Goal: Task Accomplishment & Management: Use online tool/utility

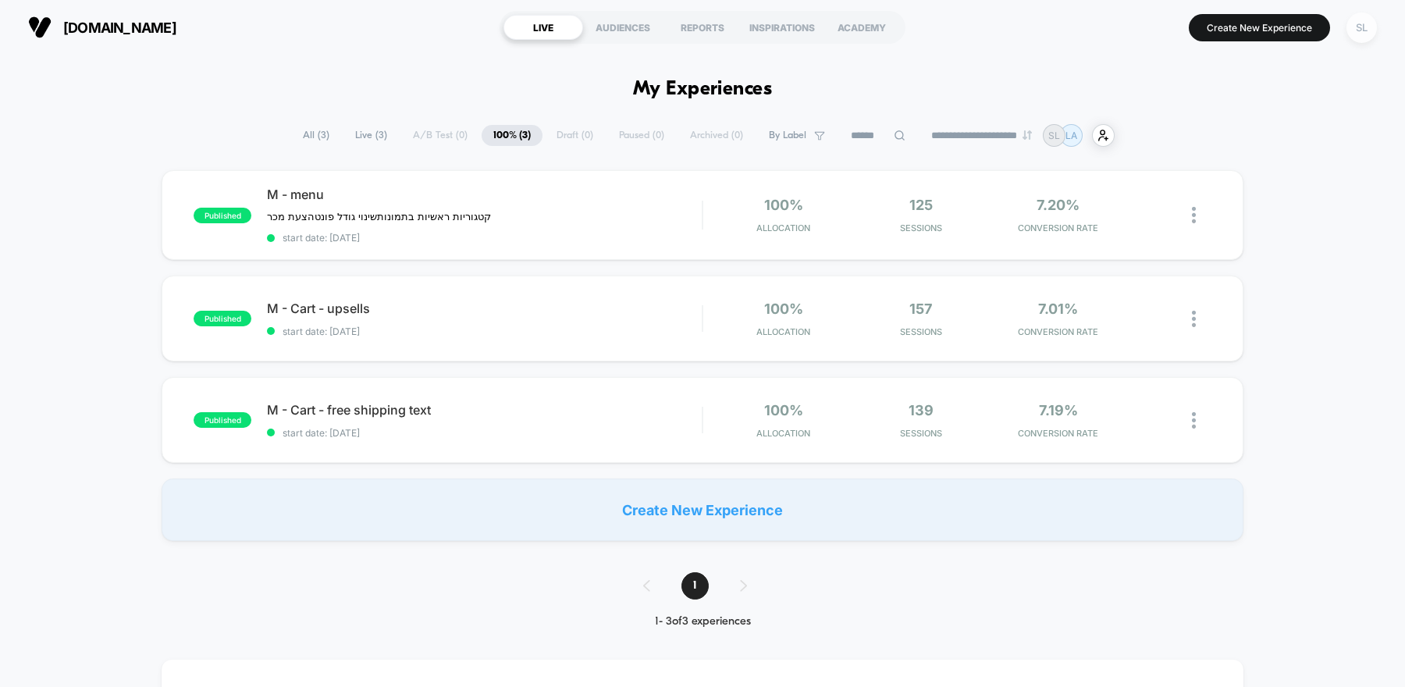
click at [1376, 30] on div "SL" at bounding box center [1362, 27] width 30 height 30
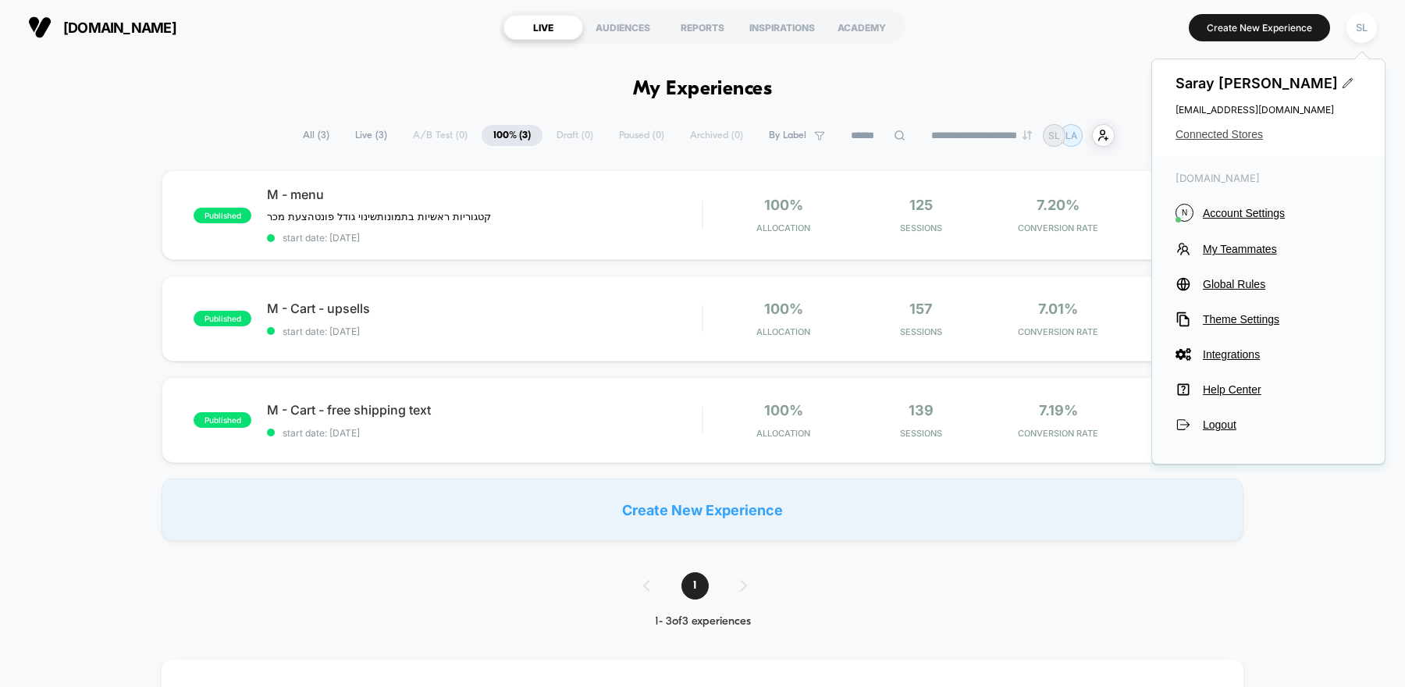
click at [1233, 132] on span "Connected Stores" at bounding box center [1269, 134] width 186 height 12
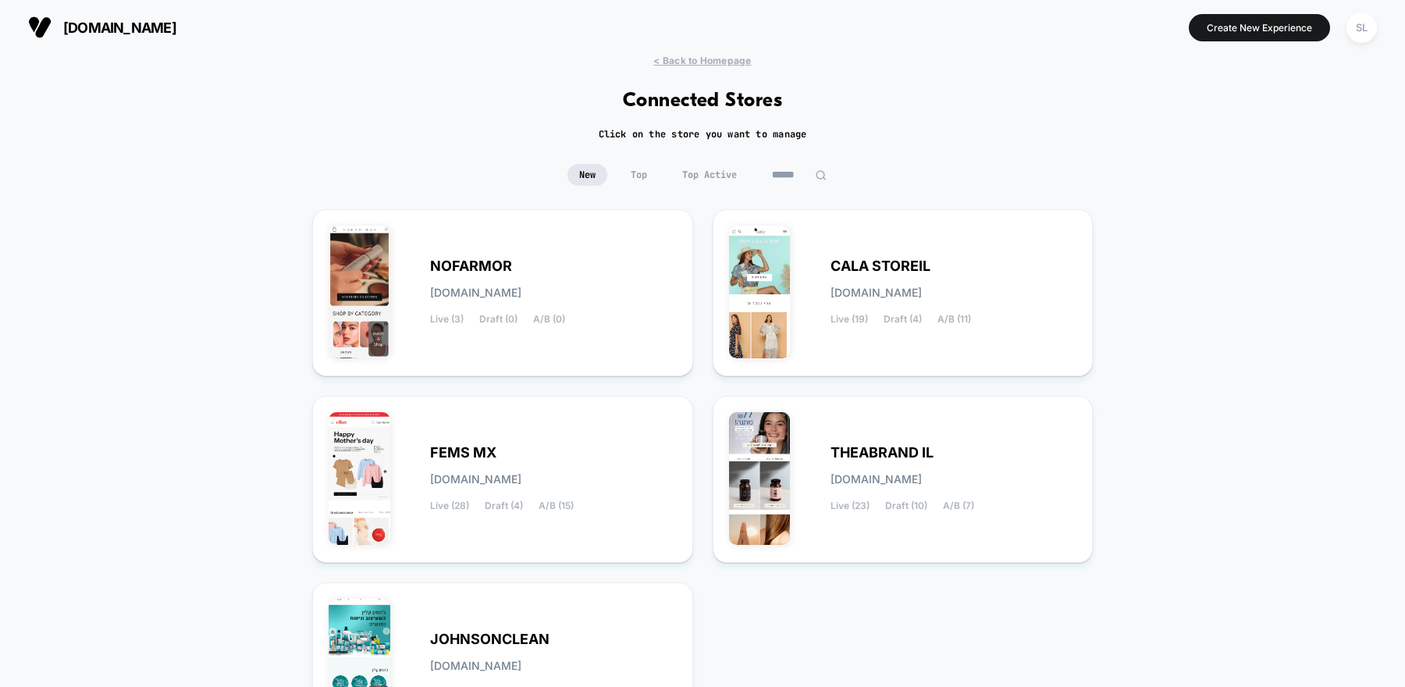
click at [835, 144] on div "< Back to Homepage Connected Stores Click on the store you want to manage New T…" at bounding box center [702, 458] width 1405 height 806
click at [850, 299] on div "CALA STOREIL [DOMAIN_NAME] Live (19) Draft (4) A/B (11)" at bounding box center [954, 293] width 247 height 64
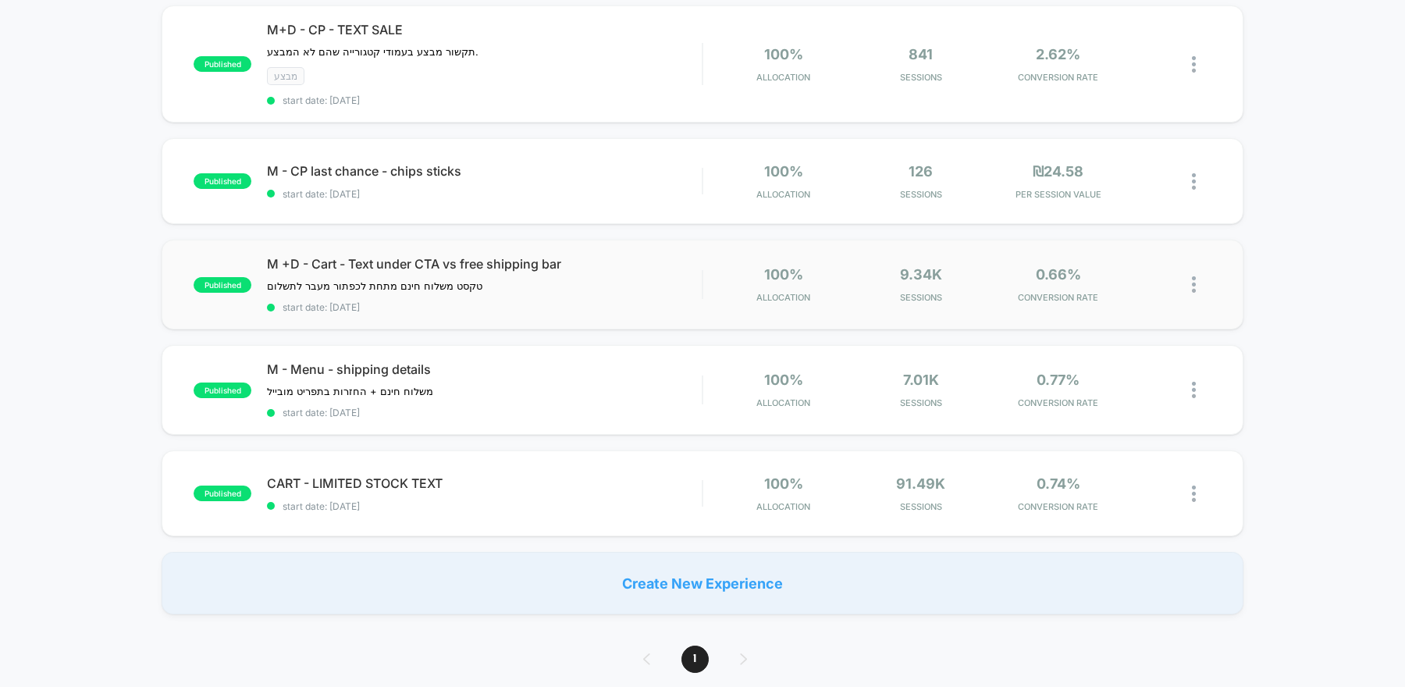
scroll to position [517, 0]
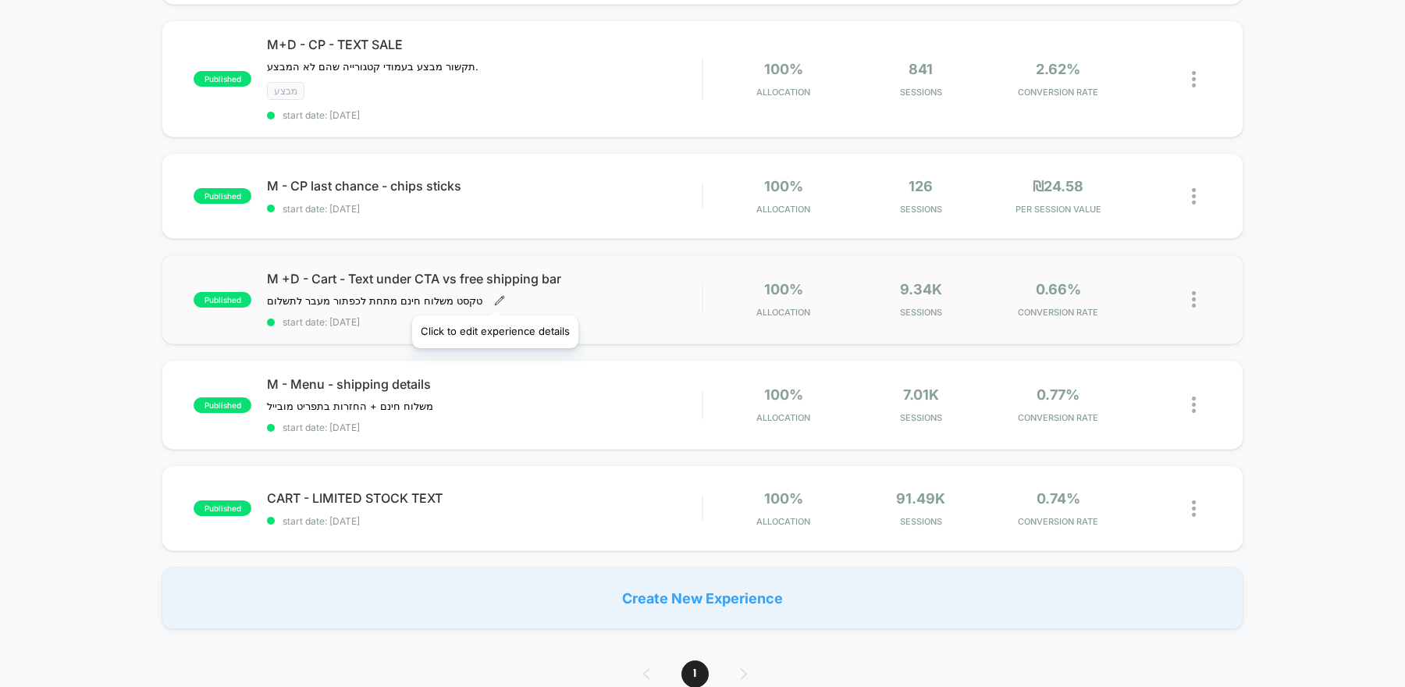
click at [494, 297] on icon at bounding box center [499, 300] width 11 height 11
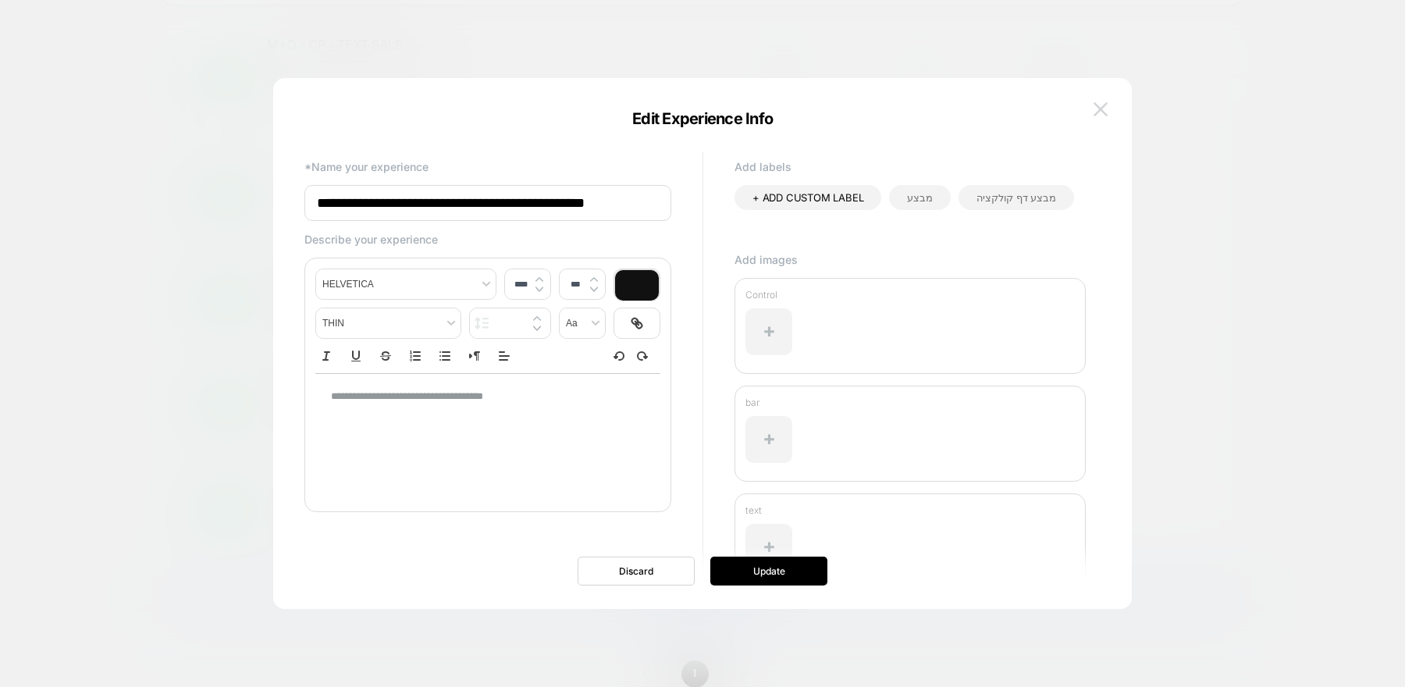
click at [1106, 112] on img at bounding box center [1101, 108] width 14 height 13
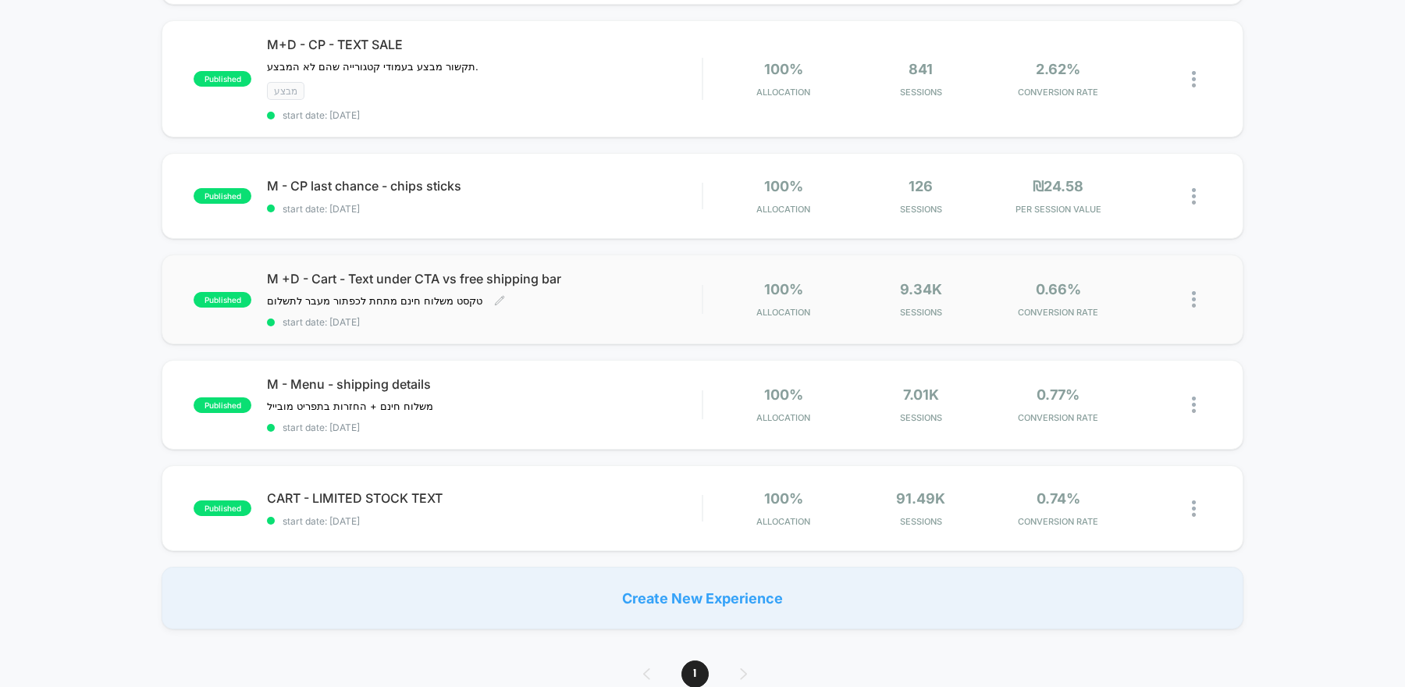
click at [657, 316] on span "start date: [DATE]" at bounding box center [484, 322] width 435 height 12
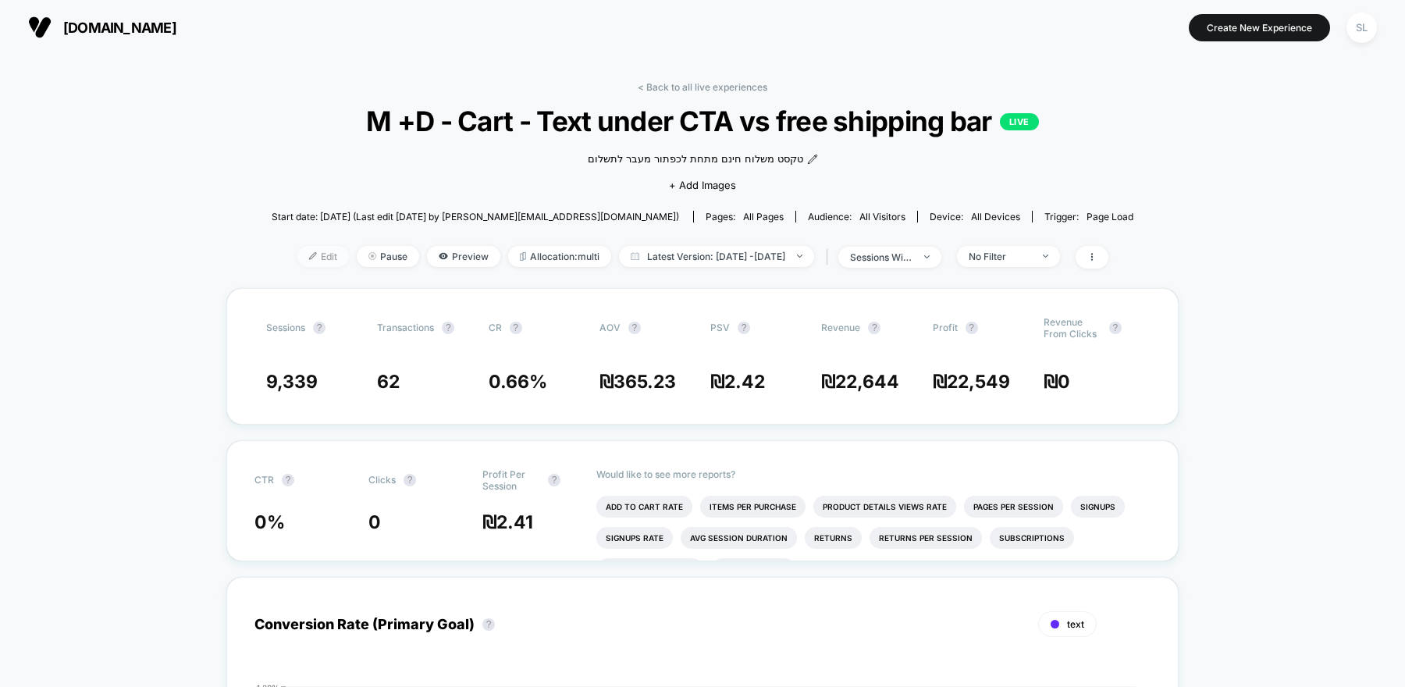
click at [297, 251] on span "Edit" at bounding box center [323, 256] width 52 height 21
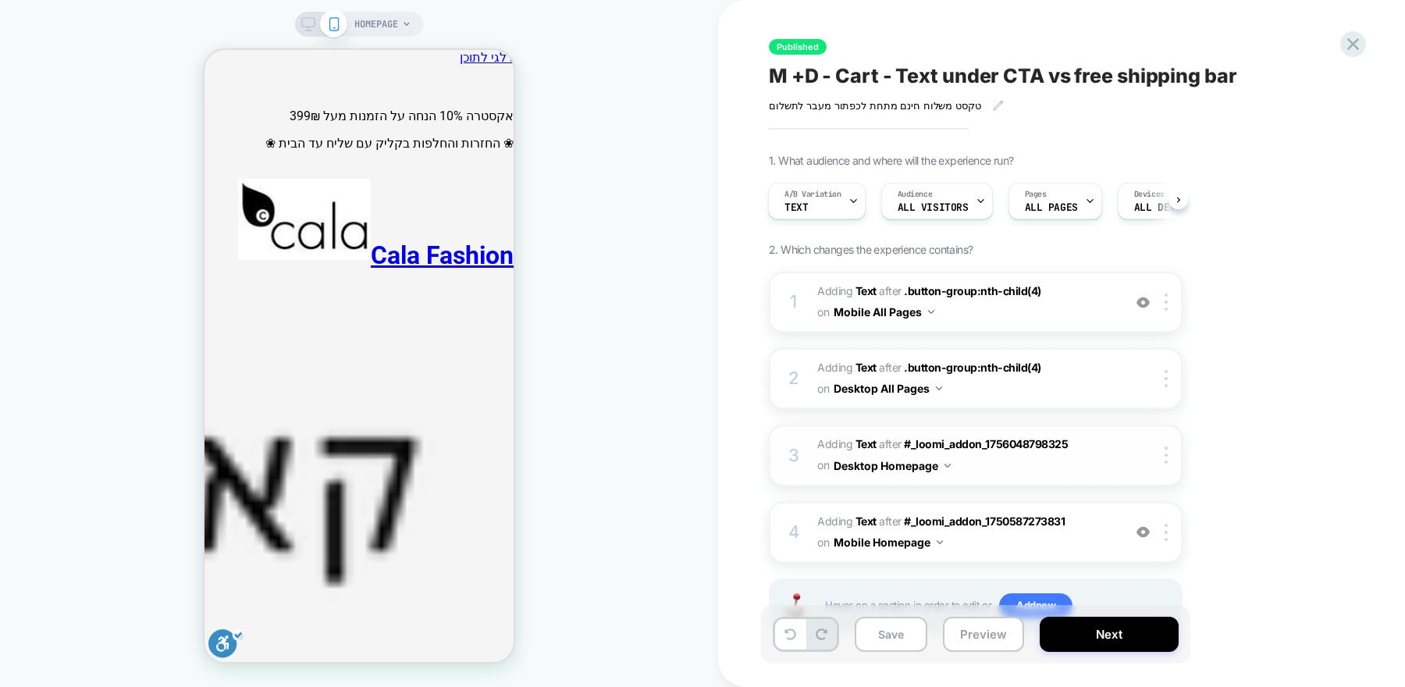
scroll to position [61, 0]
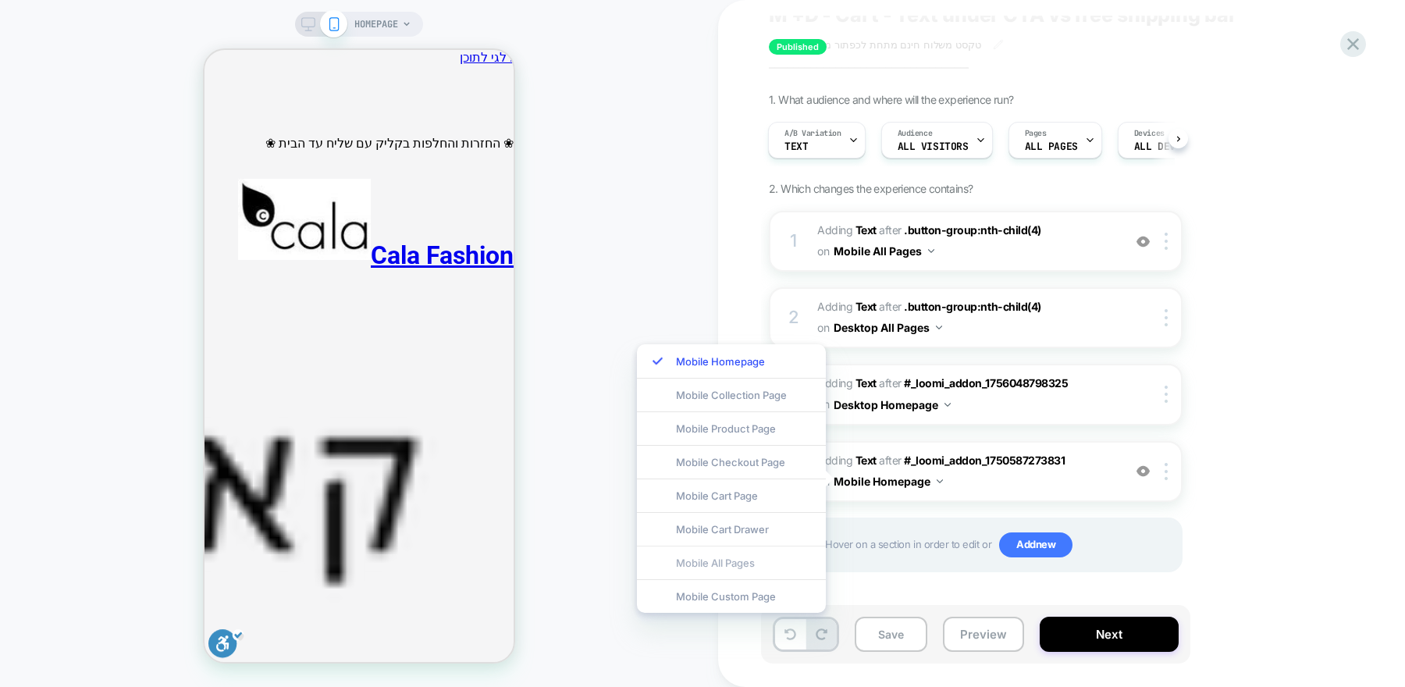
click at [729, 571] on div "Mobile All Pages" at bounding box center [731, 563] width 189 height 34
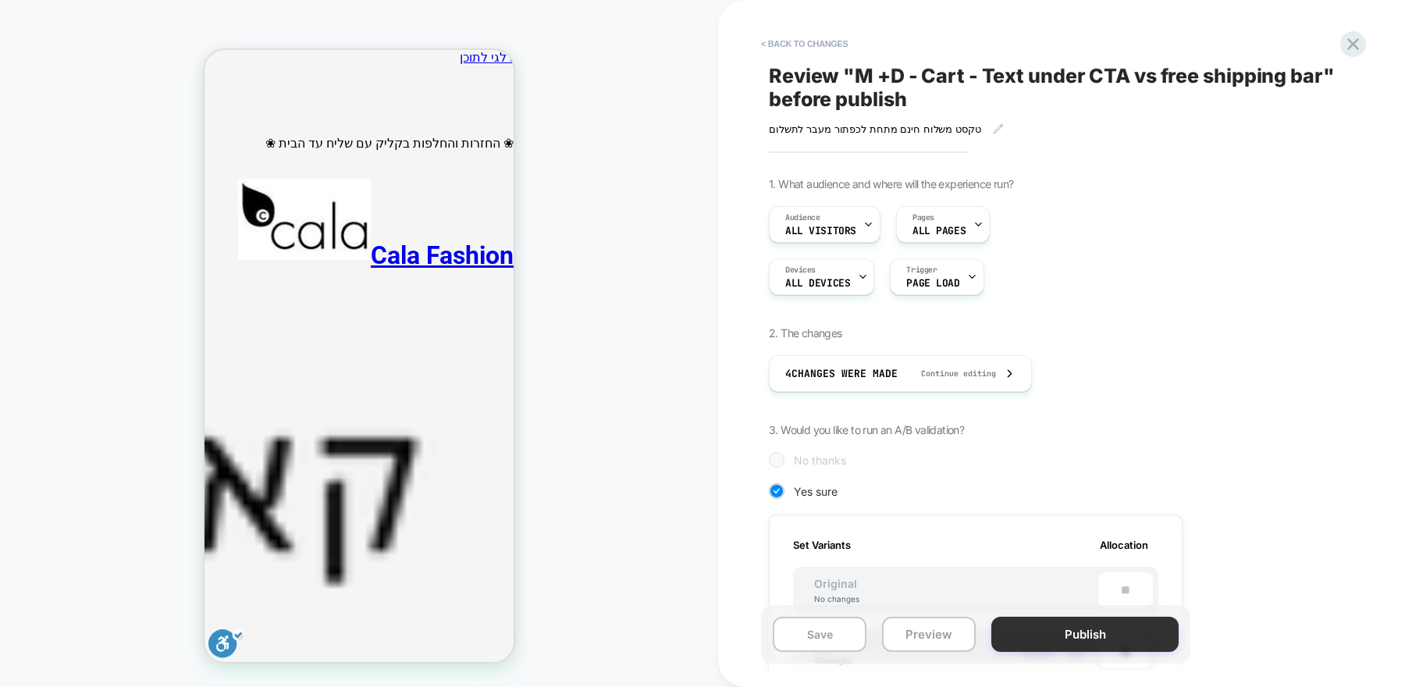
scroll to position [0, 2]
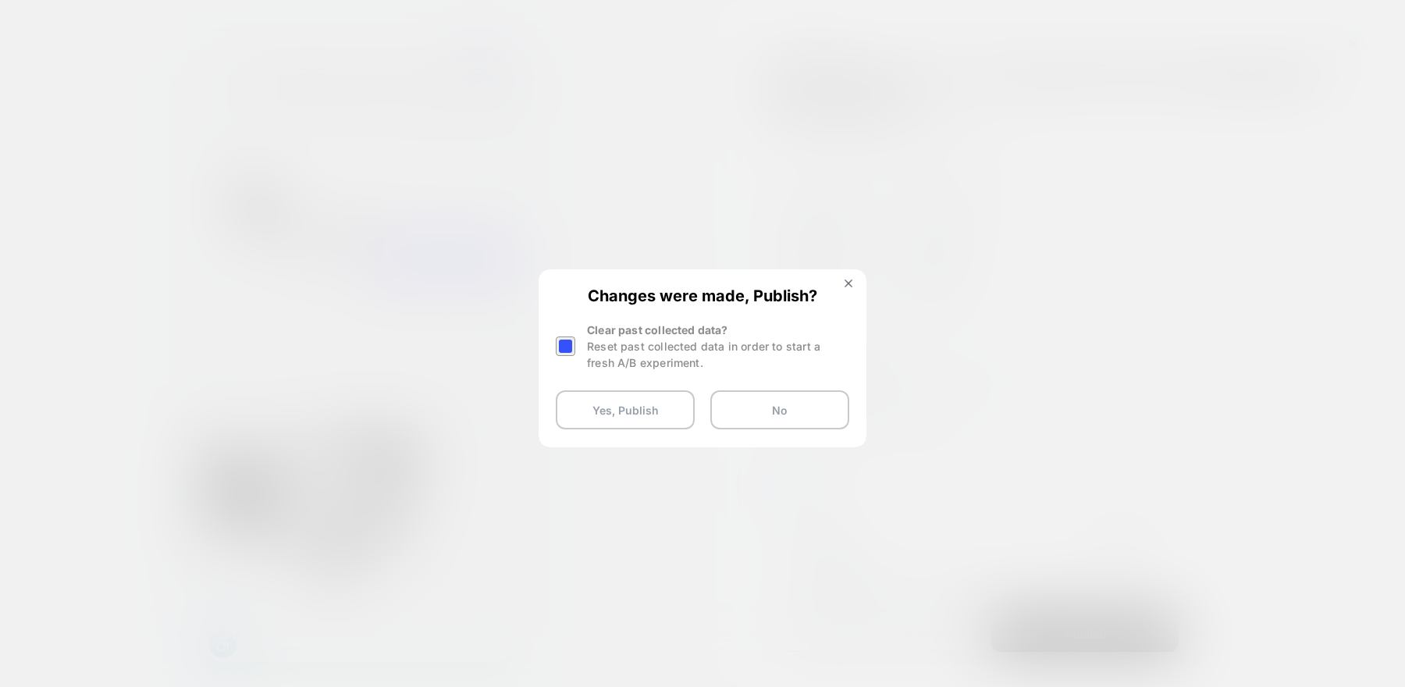
click at [570, 350] on div at bounding box center [566, 346] width 20 height 20
click at [616, 423] on button "Yes, Publish" at bounding box center [625, 409] width 139 height 39
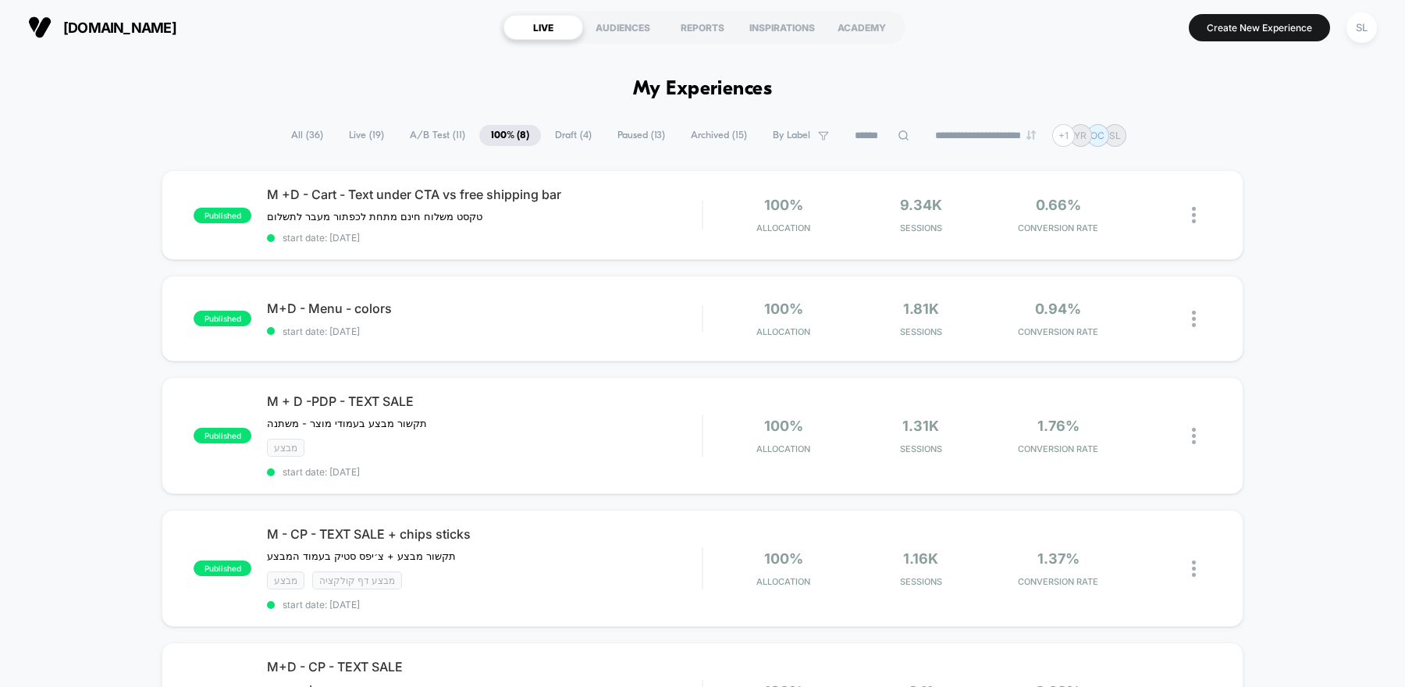
click at [441, 132] on span "A/B Test ( 11 )" at bounding box center [437, 135] width 79 height 21
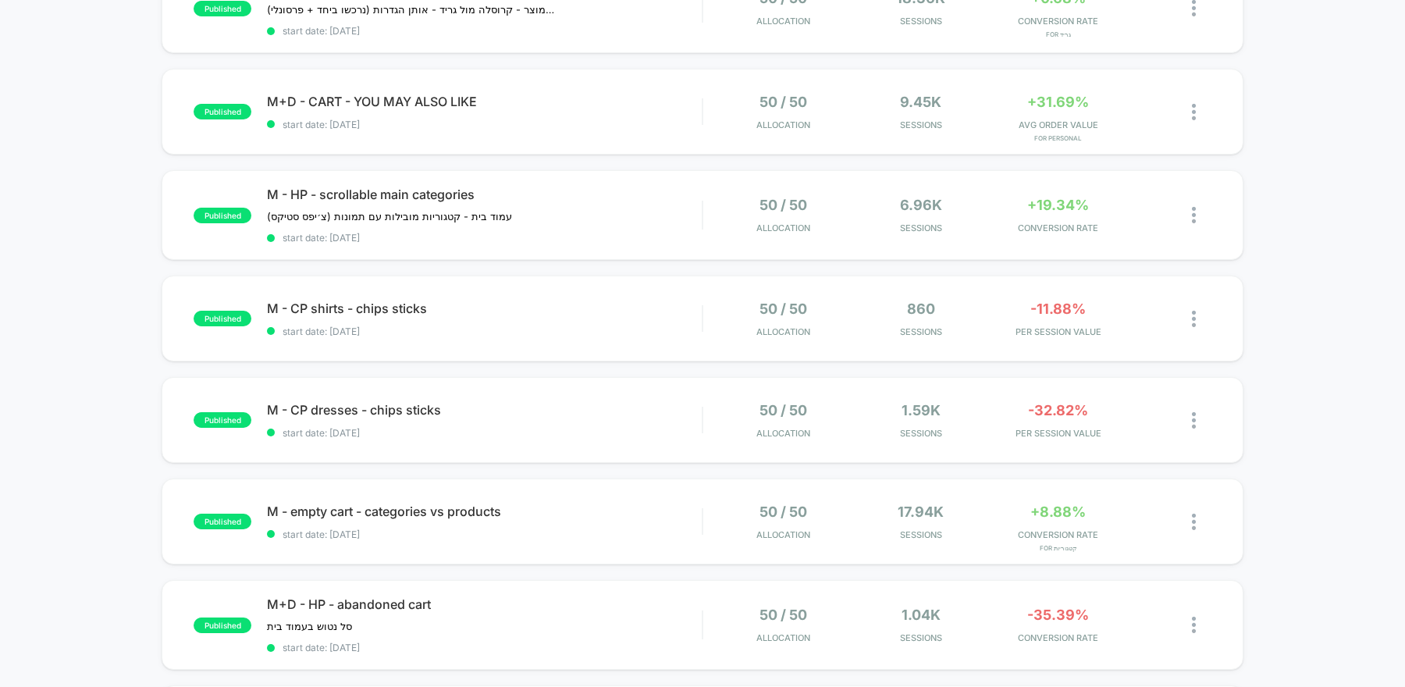
scroll to position [326, 0]
